Goal: Find specific page/section: Find specific page/section

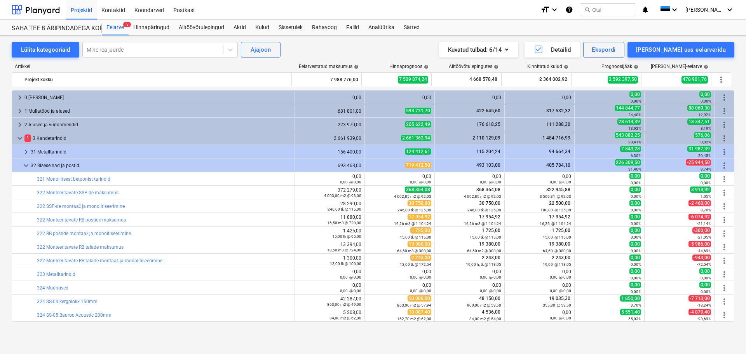
scroll to position [39, 0]
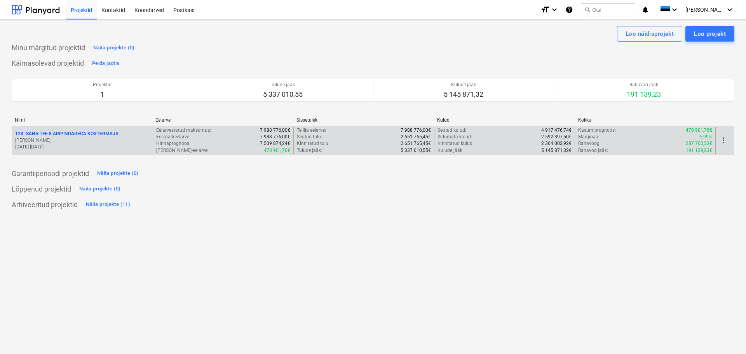
click at [87, 136] on p "128 - SAHA TEE 8 ÄRIPINDADEGA KORTERMAJA" at bounding box center [66, 134] width 103 height 7
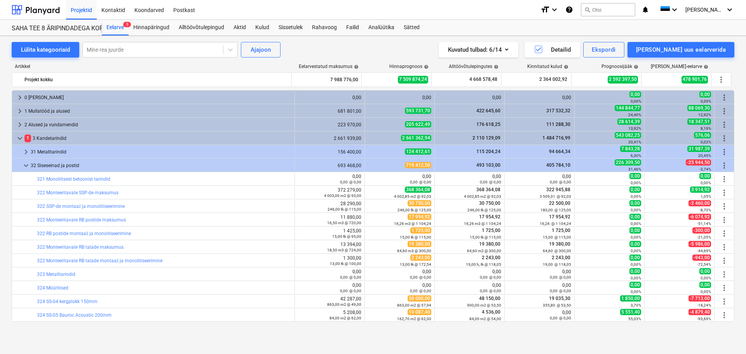
scroll to position [39, 0]
